Goal: Transaction & Acquisition: Purchase product/service

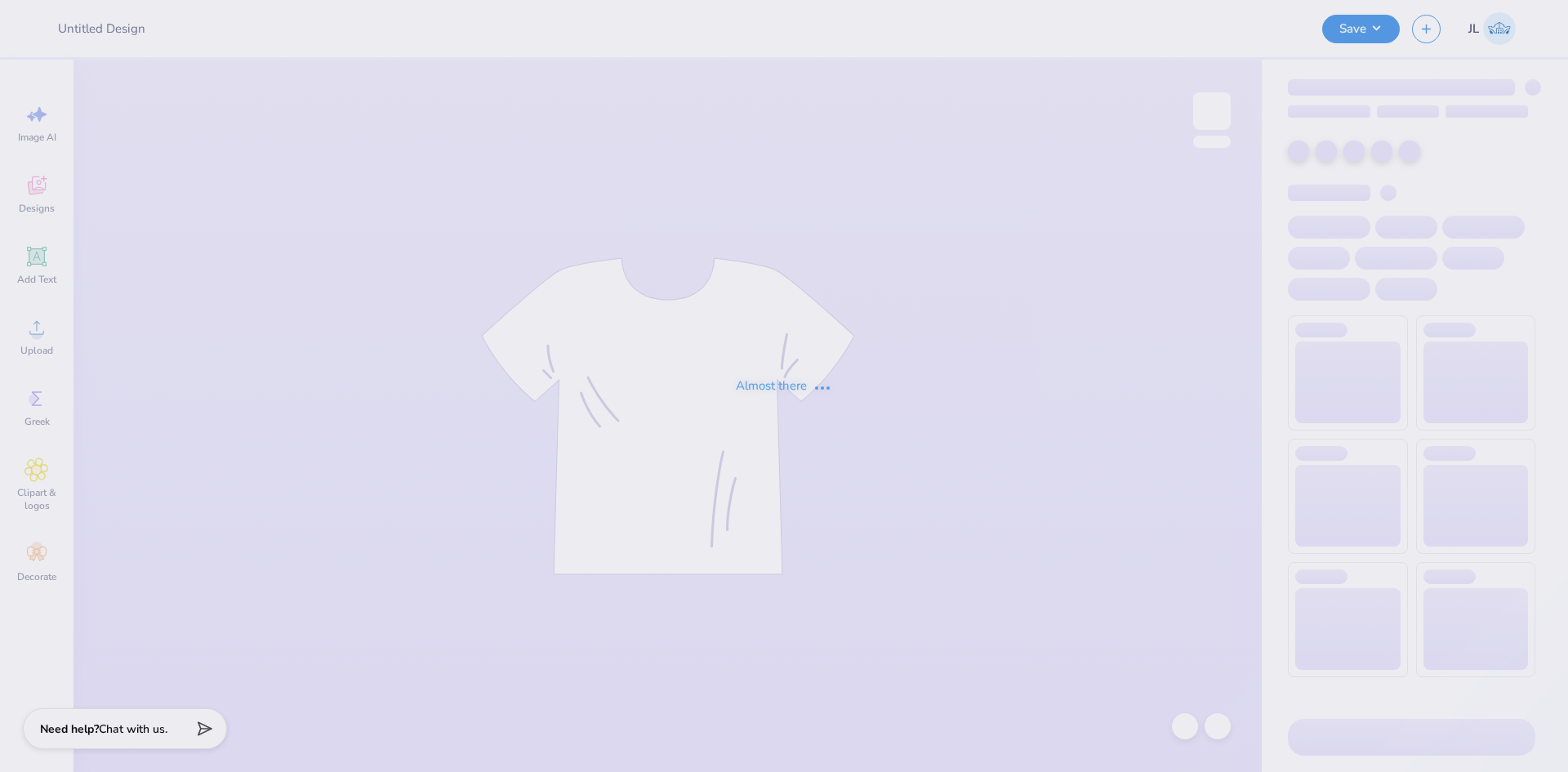
type input "[PERSON_NAME] : [GEOGRAPHIC_DATA]"
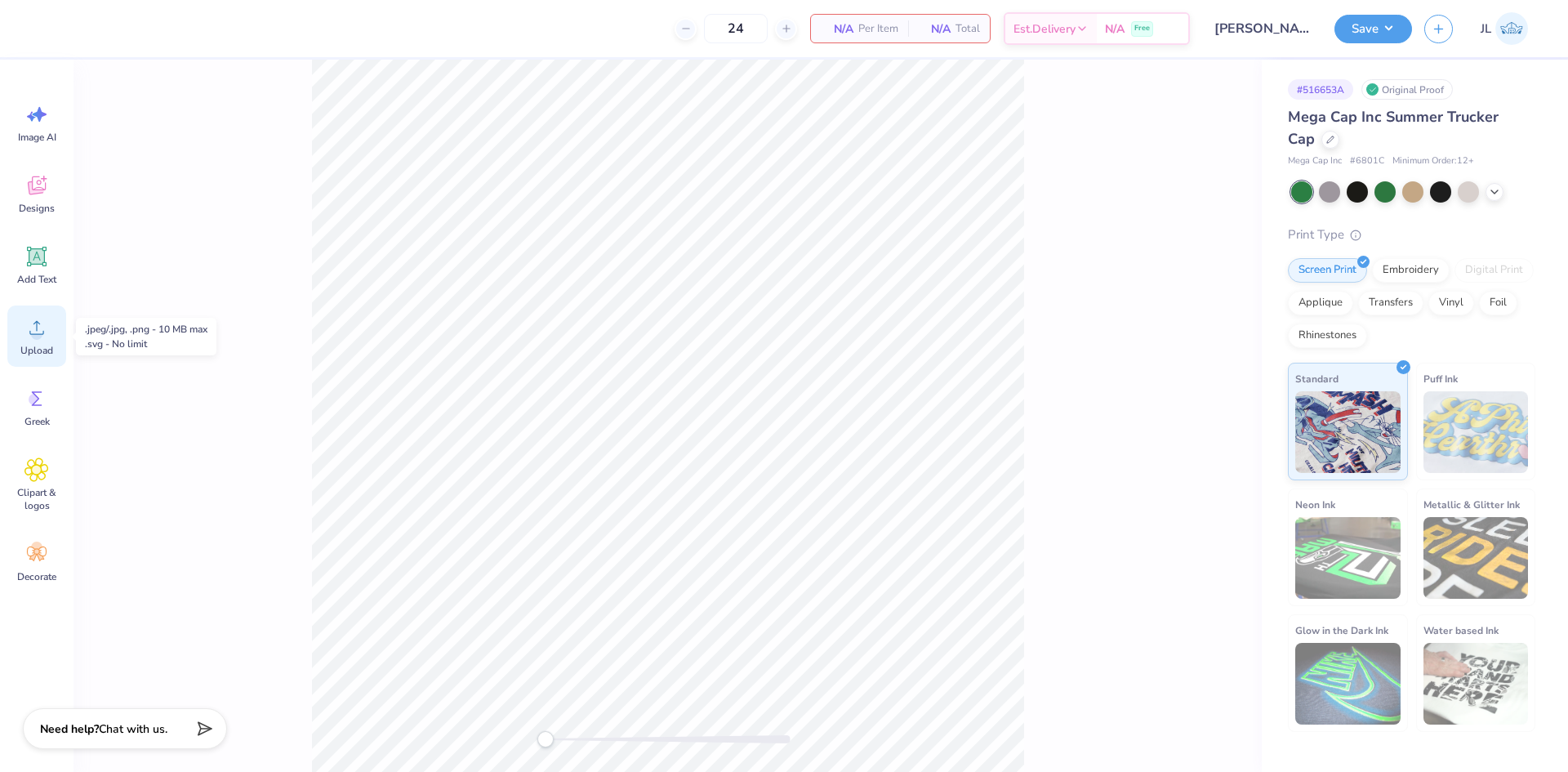
click at [39, 348] on span "Upload" at bounding box center [37, 351] width 33 height 13
click at [49, 323] on div "Upload" at bounding box center [37, 336] width 59 height 62
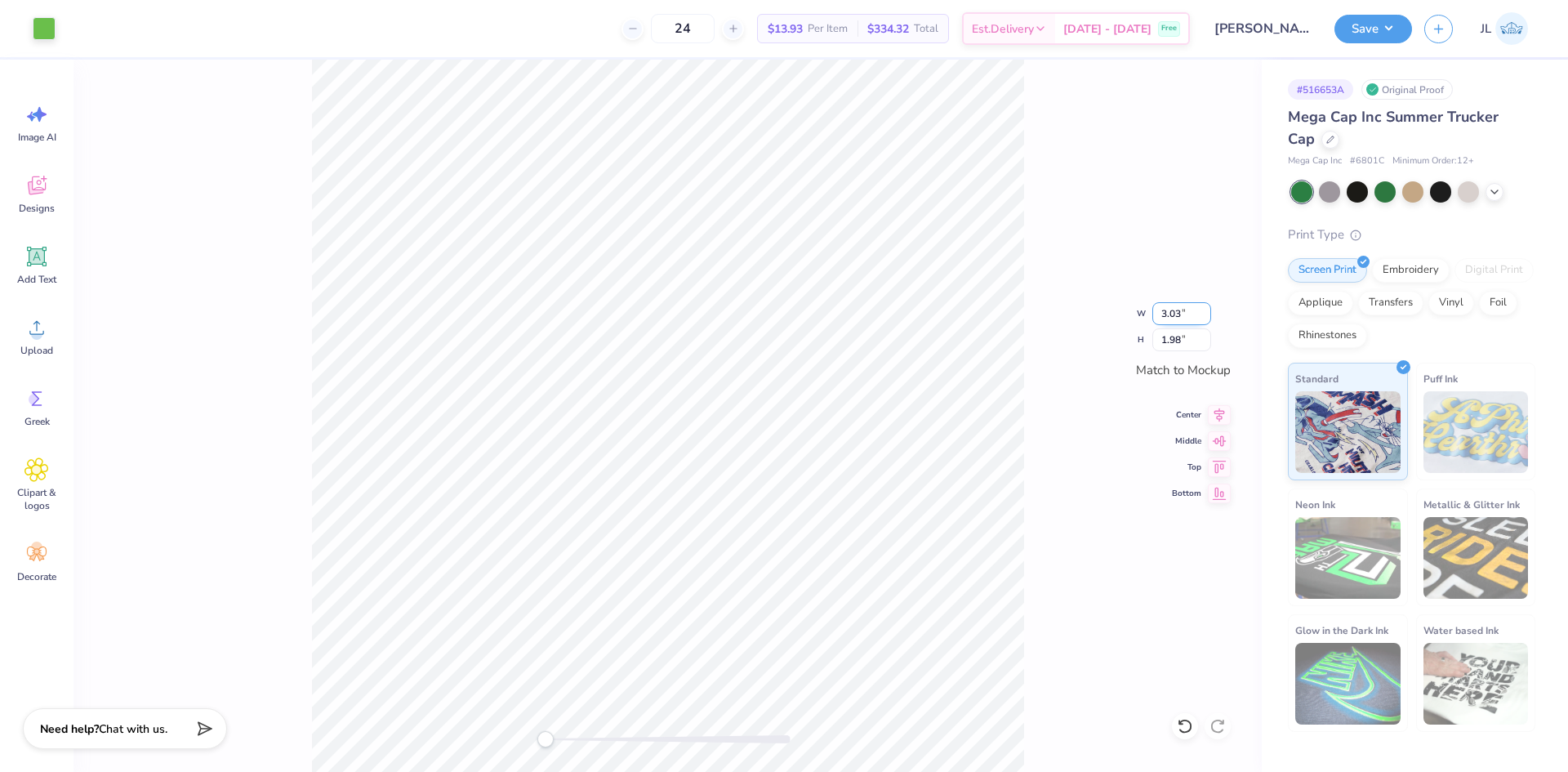
click at [1171, 316] on input "3.03" at bounding box center [1182, 313] width 59 height 23
type input "3"
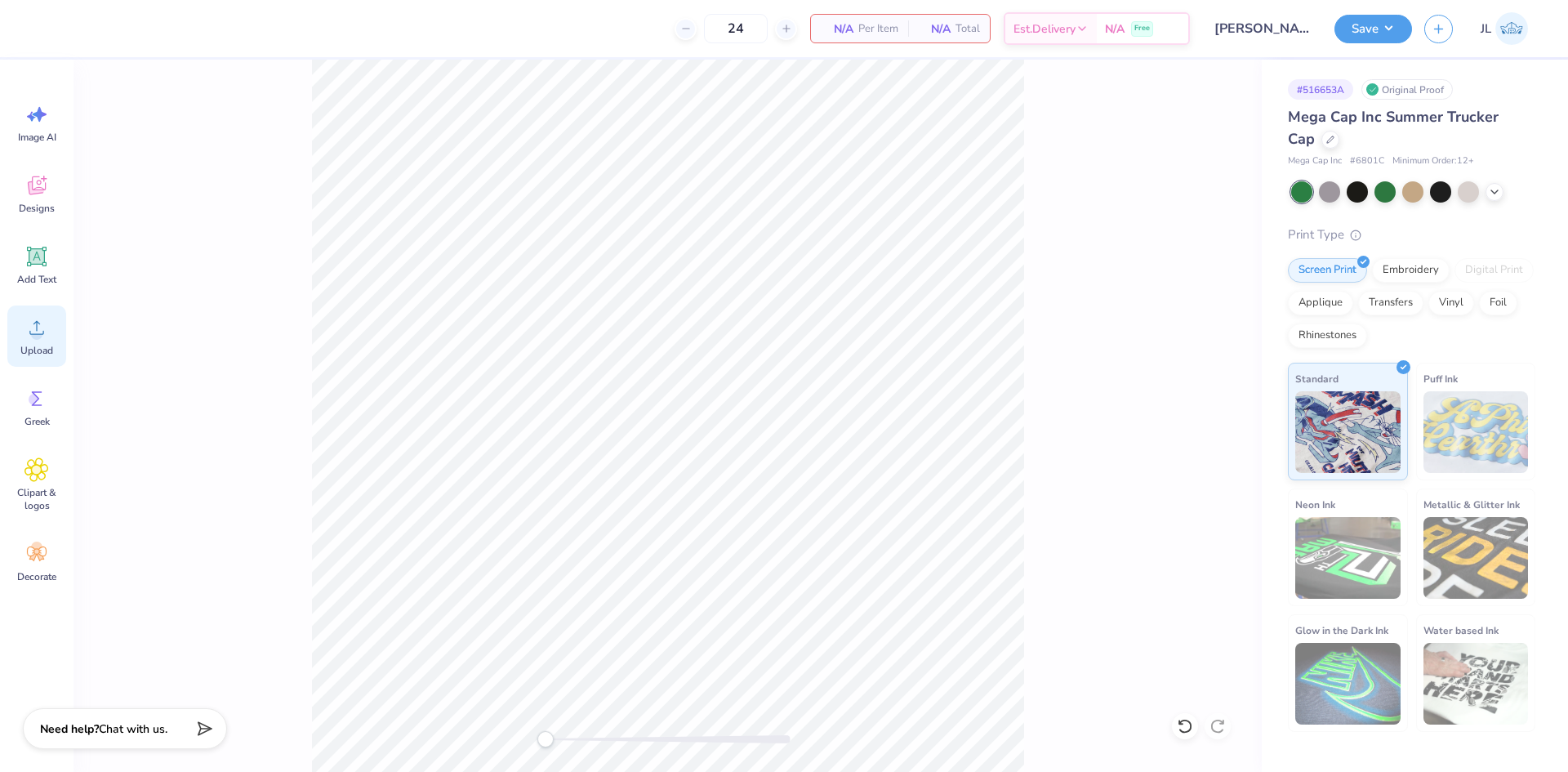
click at [46, 339] on icon at bounding box center [37, 328] width 25 height 25
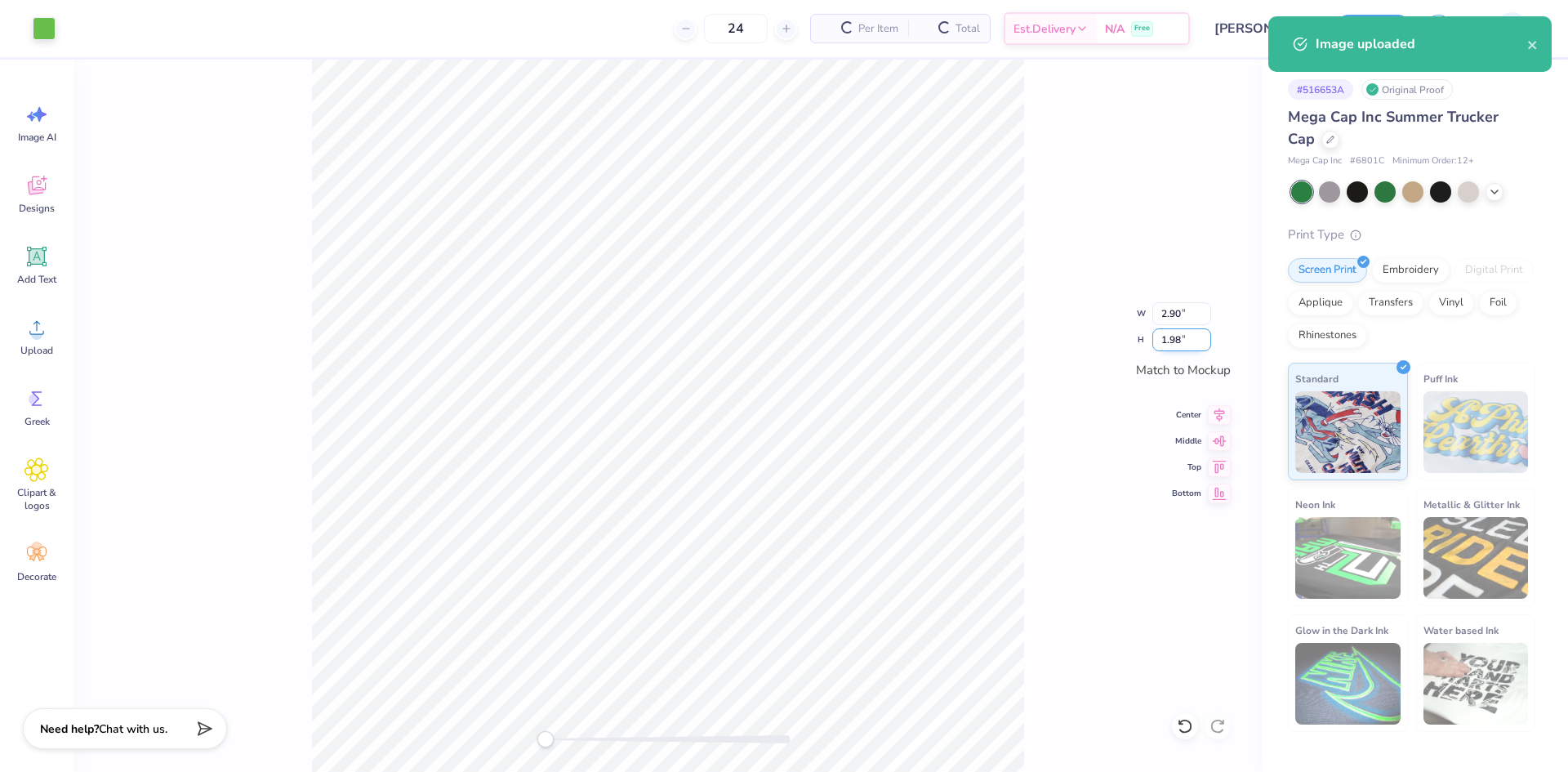
click at [1173, 346] on input "1.98" at bounding box center [1182, 340] width 59 height 23
type input "2"
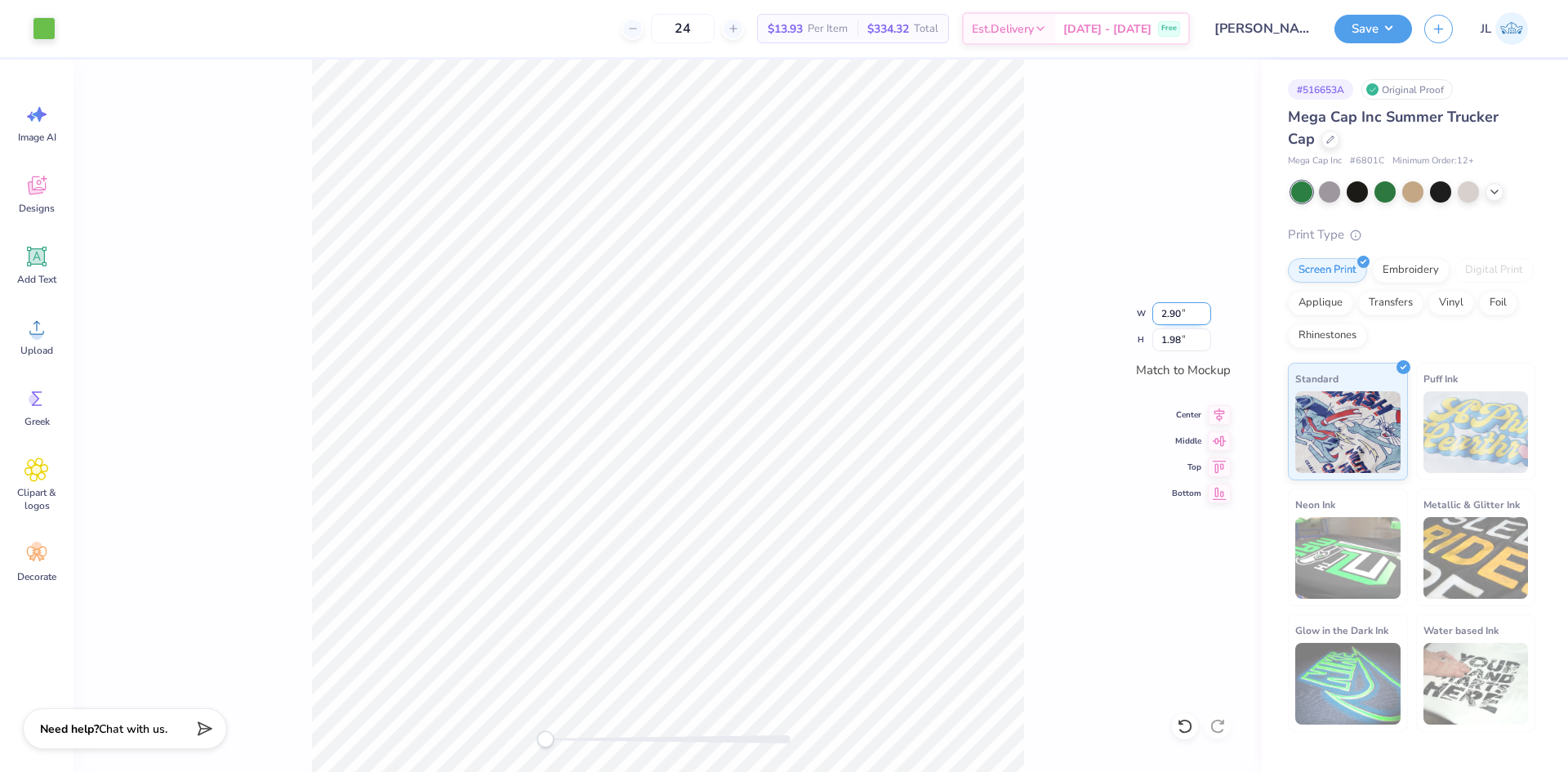
click at [1173, 319] on input "2.90" at bounding box center [1182, 313] width 59 height 23
type input "3"
click at [1086, 328] on div "W 3 3 " H 1.98 1.98 " Match to [GEOGRAPHIC_DATA] Middle Top Bottom" at bounding box center [667, 416] width 1188 height 712
click at [1038, 396] on div "W 2.92 2.92 " H 1.99 1.99 " Match to Mockup Center Middle Top Bottom" at bounding box center [667, 416] width 1188 height 712
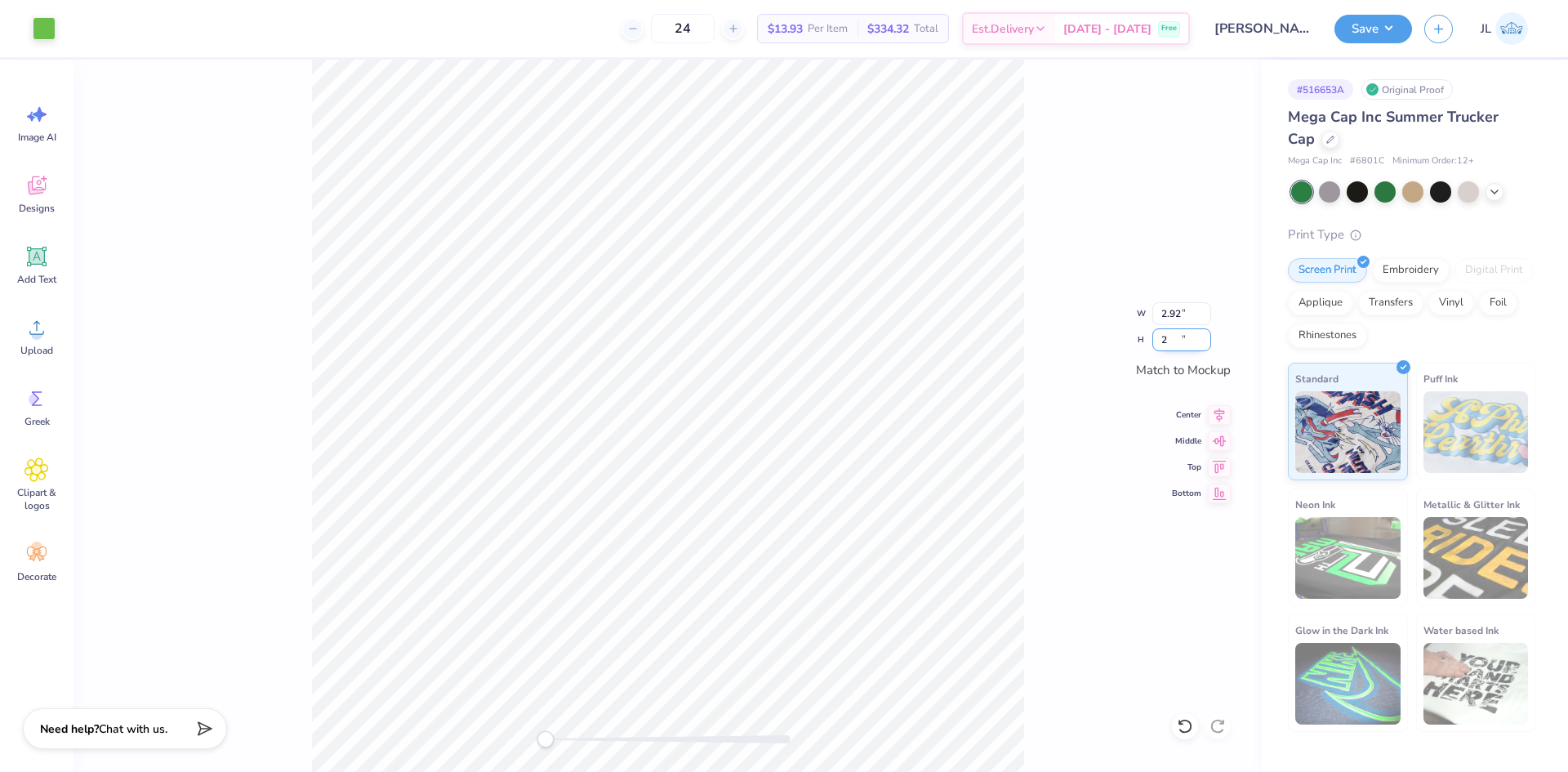
type input "2"
click at [1203, 333] on input "2" at bounding box center [1182, 340] width 59 height 23
click at [1218, 337] on div "W 2.92 2.92 " H 2 2 " Match to [GEOGRAPHIC_DATA] Middle Top Bottom" at bounding box center [667, 416] width 1188 height 712
click at [1162, 343] on input "1.98" at bounding box center [1182, 340] width 59 height 23
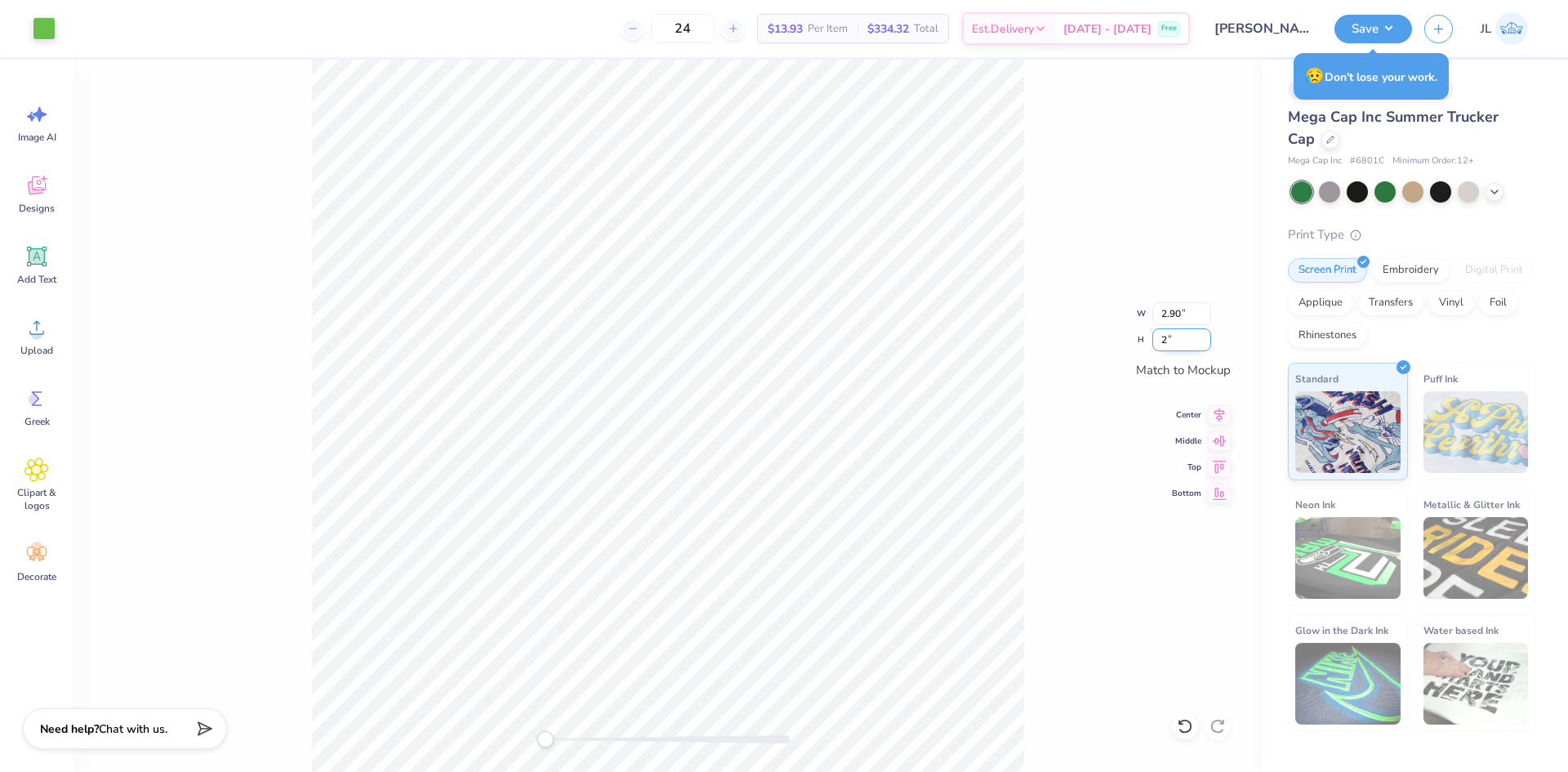
type input "2"
type input "2.93"
type input "2.00"
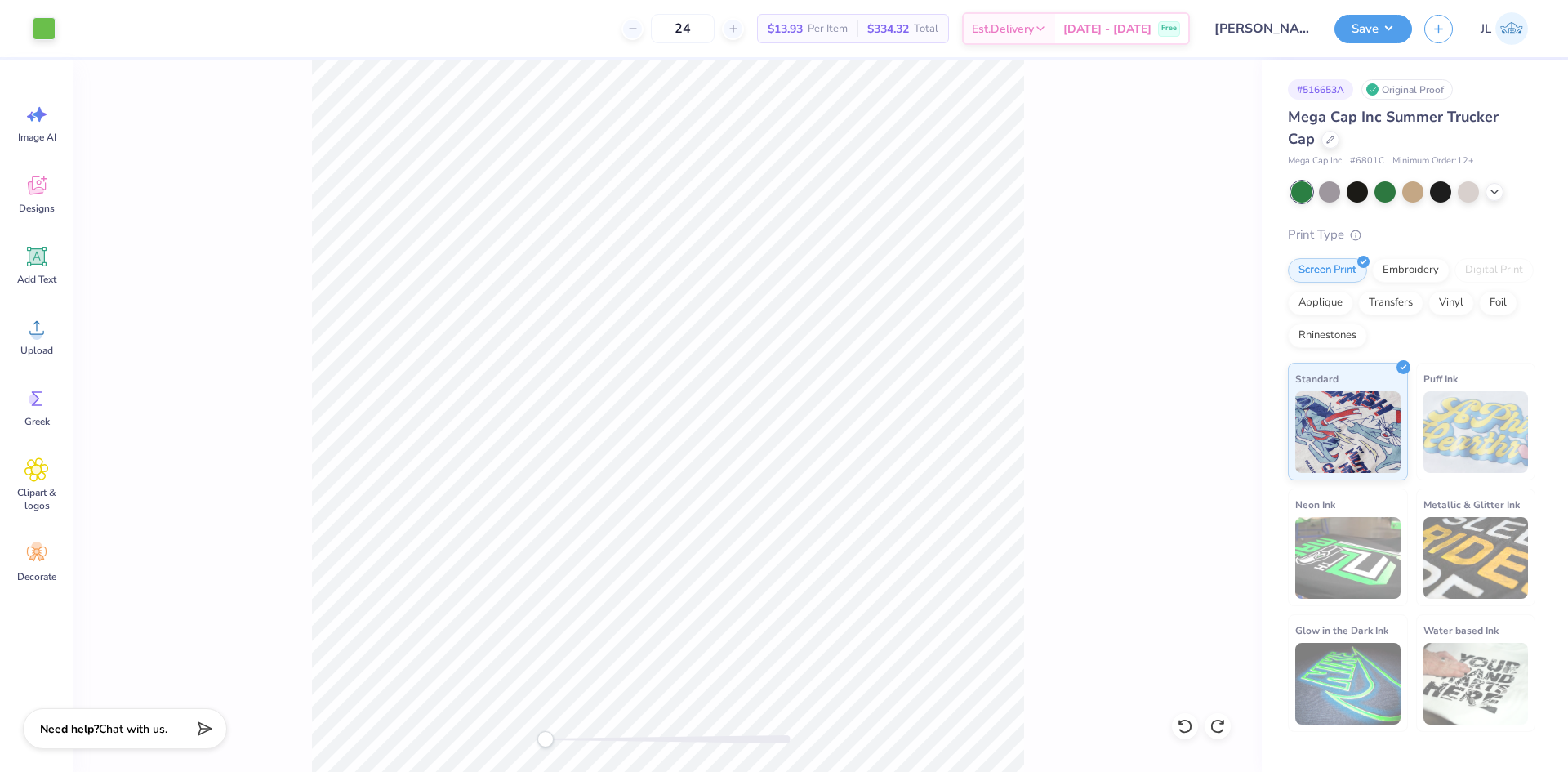
click at [307, 30] on div "24 $13.93 Per Item $334.32 Total Est. Delivery [DATE] - [DATE] Free" at bounding box center [628, 28] width 1122 height 57
click at [472, 47] on div "24 $13.93 Per Item $334.32 Total Est. Delivery [DATE] - [DATE] Free" at bounding box center [628, 28] width 1122 height 57
